Goal: Task Accomplishment & Management: Complete application form

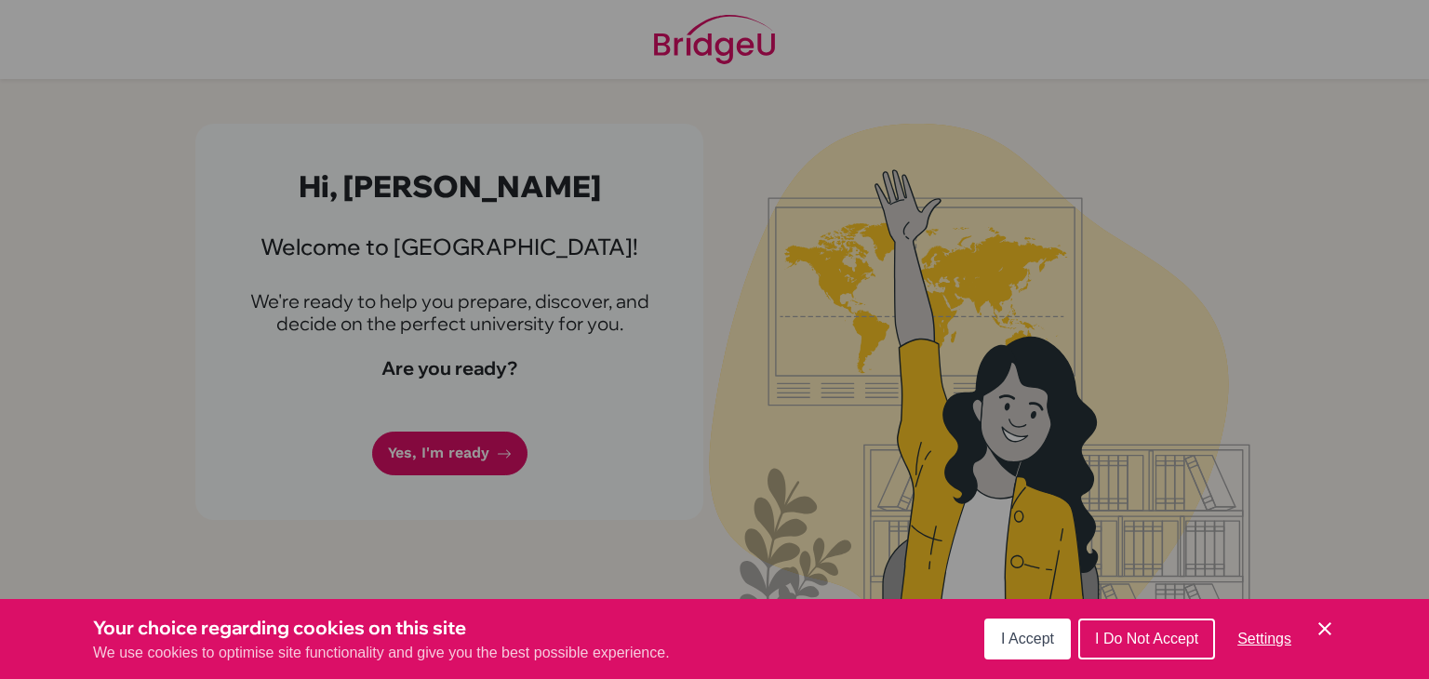
click at [1048, 642] on span "I Accept" at bounding box center [1027, 639] width 53 height 16
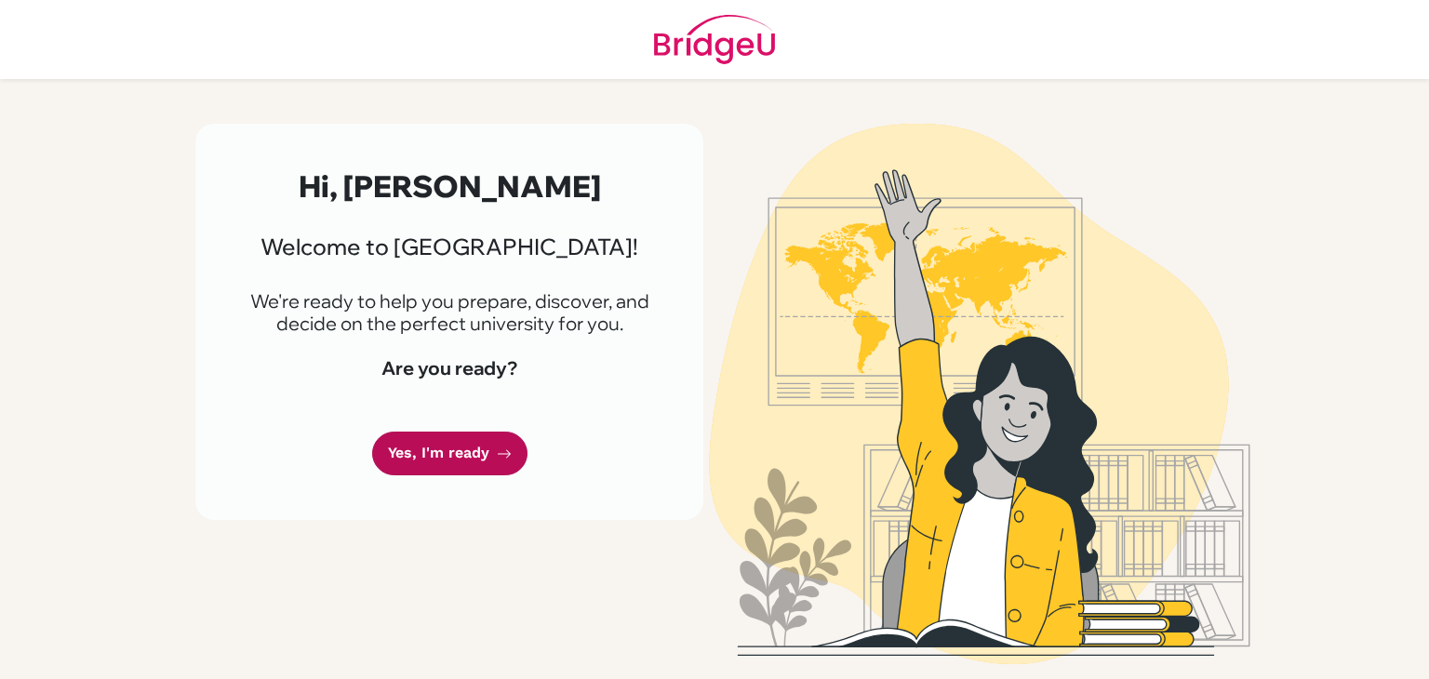
click at [435, 434] on link "Yes, I'm ready" at bounding box center [449, 454] width 155 height 44
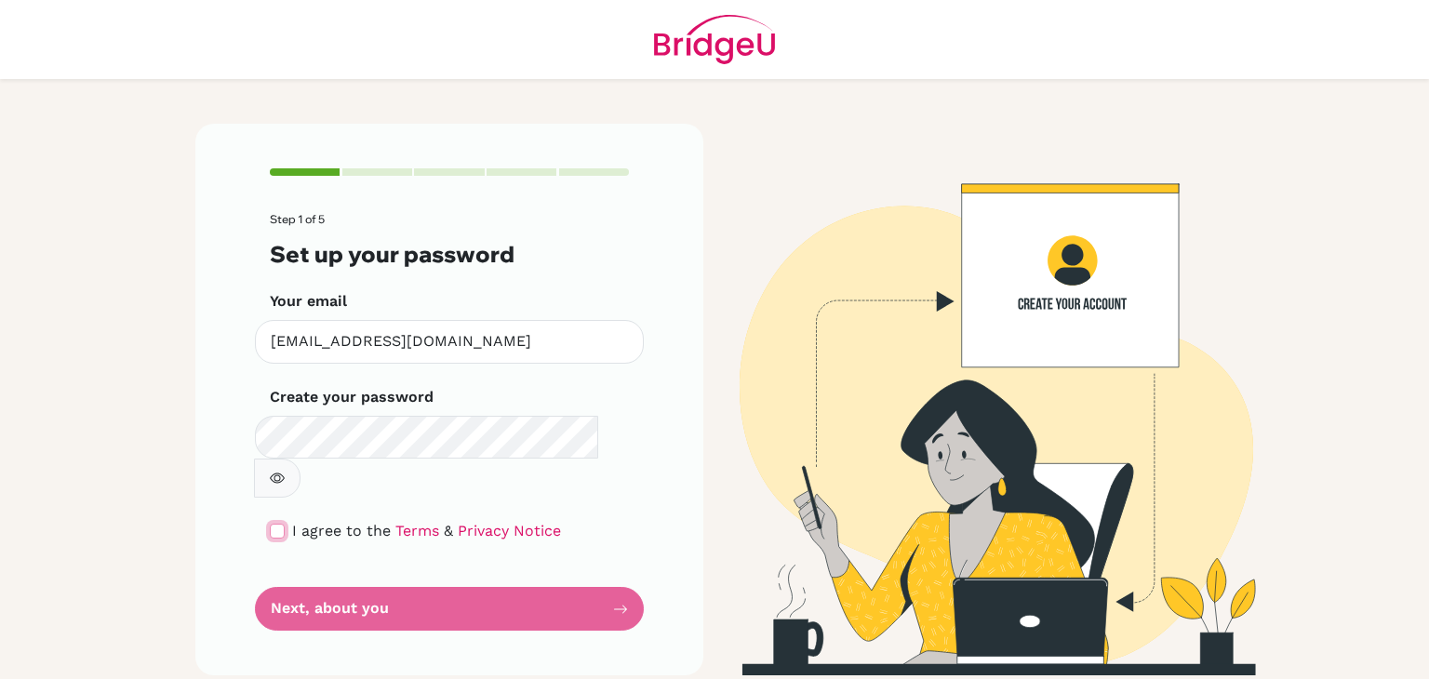
click at [278, 524] on input "checkbox" at bounding box center [277, 531] width 15 height 15
checkbox input "true"
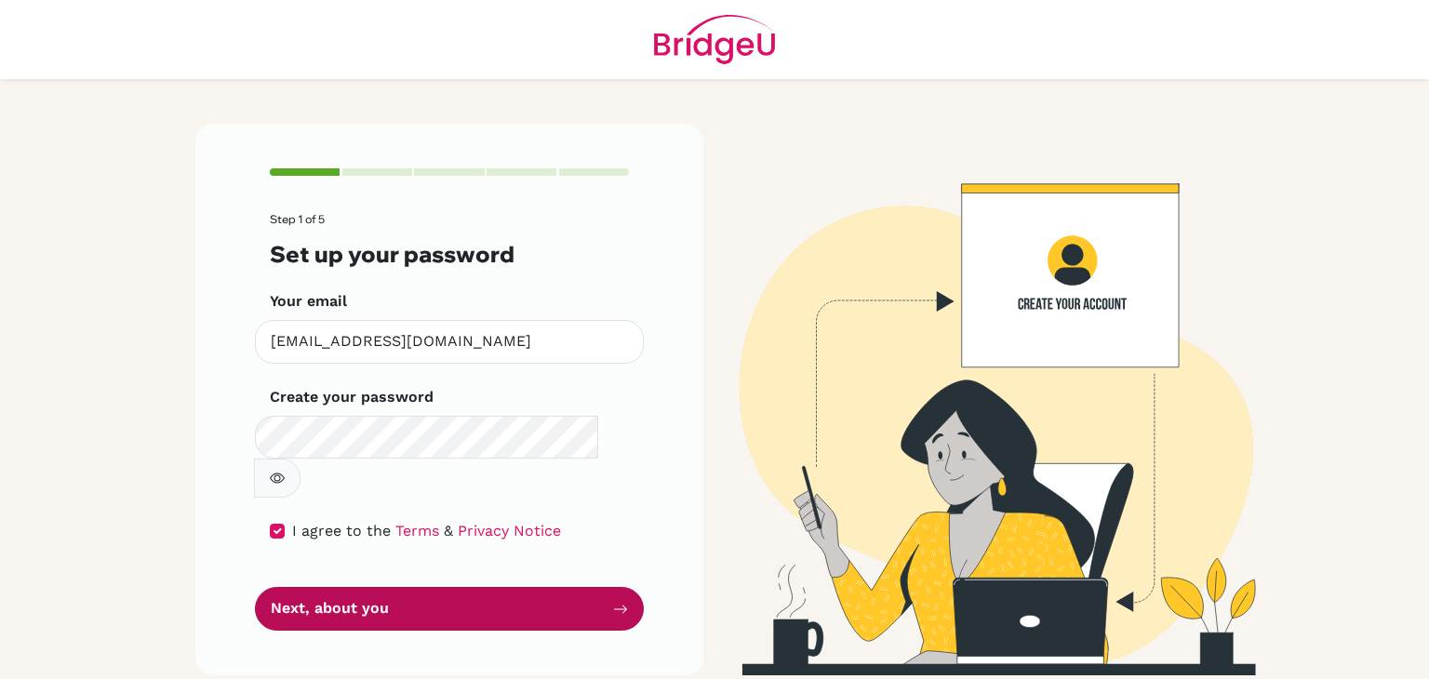
click at [345, 587] on button "Next, about you" at bounding box center [449, 609] width 389 height 44
